Goal: Find specific page/section: Find specific page/section

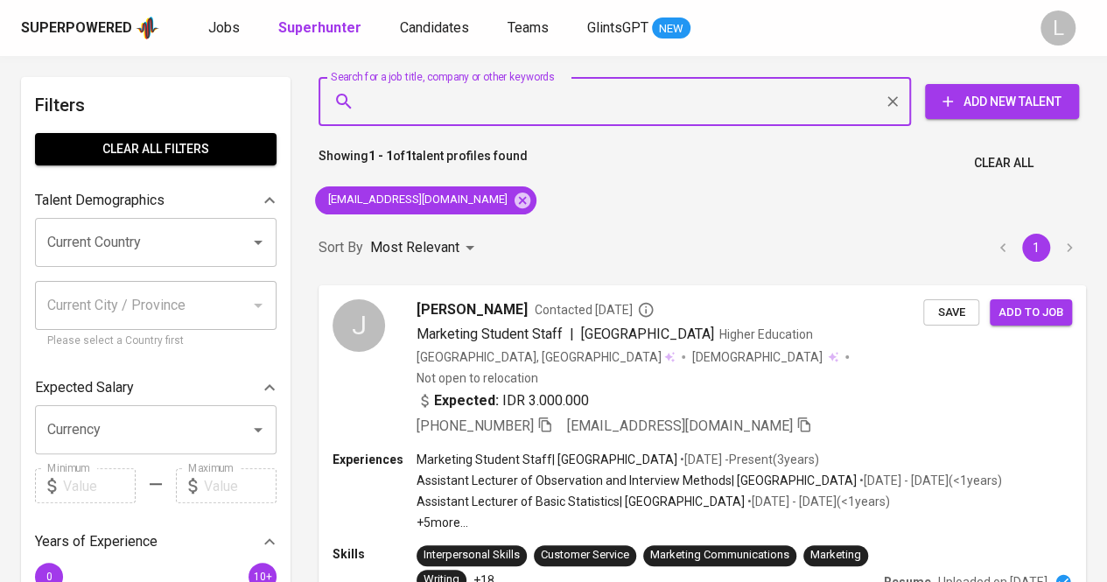
click at [553, 101] on input "Search for a job title, company or other keywords" at bounding box center [618, 101] width 515 height 33
paste input "[EMAIL_ADDRESS][DOMAIN_NAME]"
type input "[EMAIL_ADDRESS][DOMAIN_NAME]"
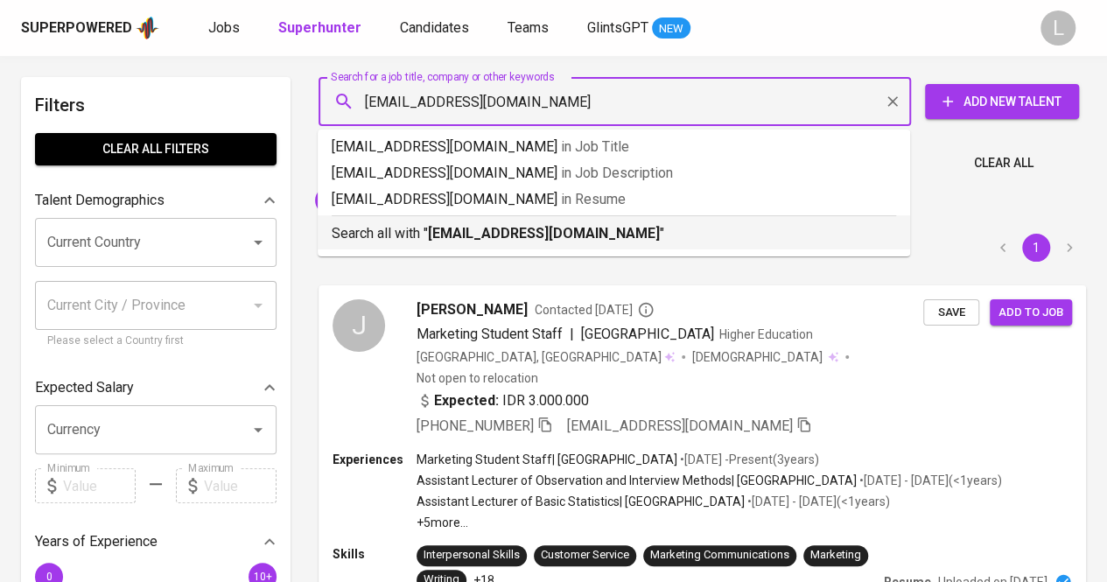
click at [515, 229] on b "[EMAIL_ADDRESS][DOMAIN_NAME]" at bounding box center [544, 233] width 232 height 17
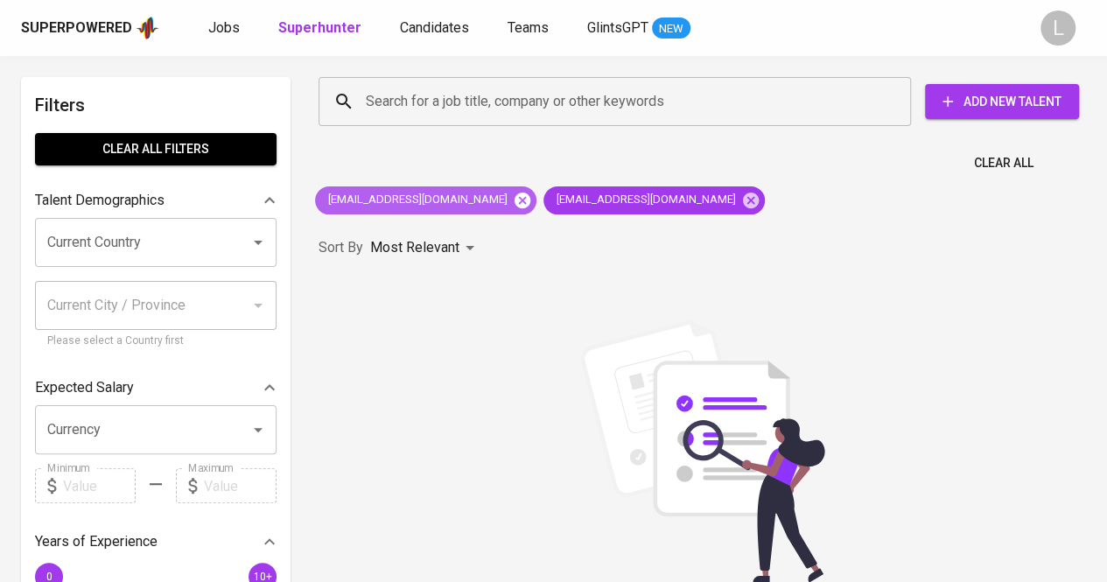
click at [514, 199] on icon at bounding box center [522, 200] width 16 height 16
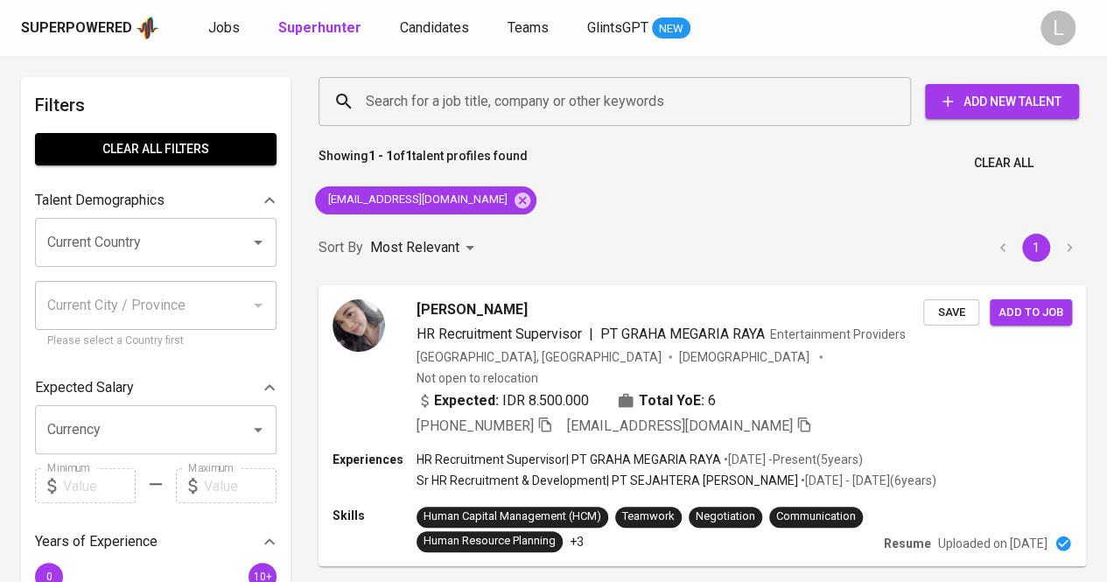
scroll to position [63, 0]
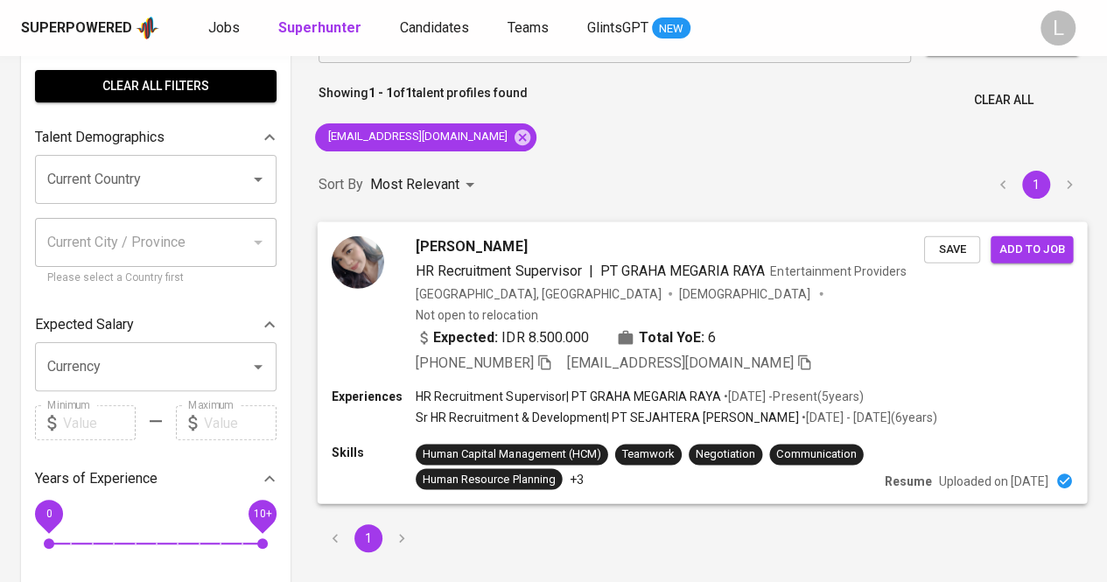
click at [549, 353] on icon "button" at bounding box center [544, 361] width 16 height 16
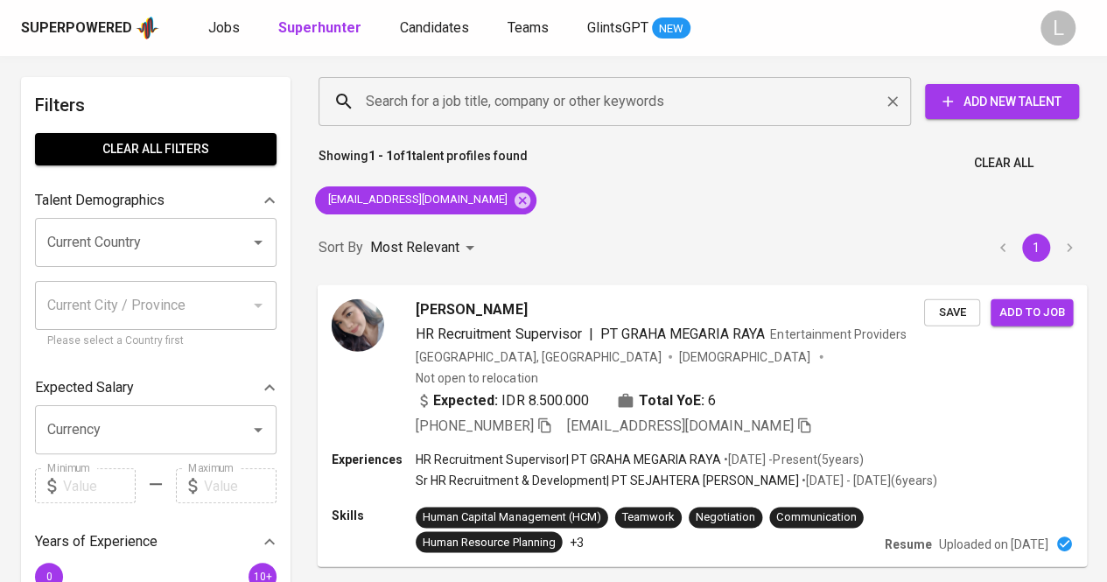
click at [507, 93] on input "Search for a job title, company or other keywords" at bounding box center [618, 101] width 515 height 33
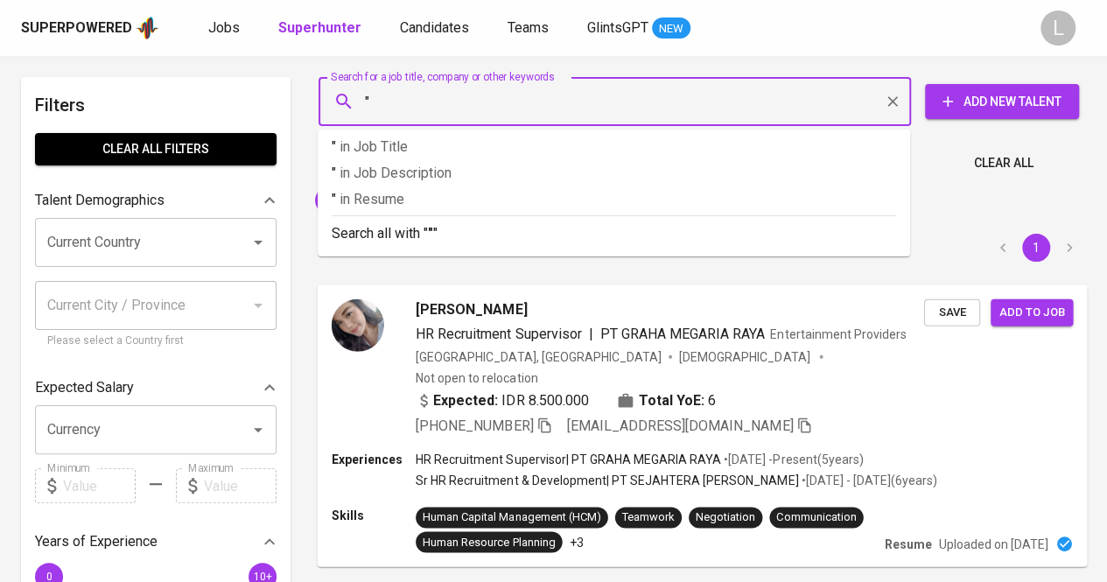
paste input "[PERSON_NAME]"
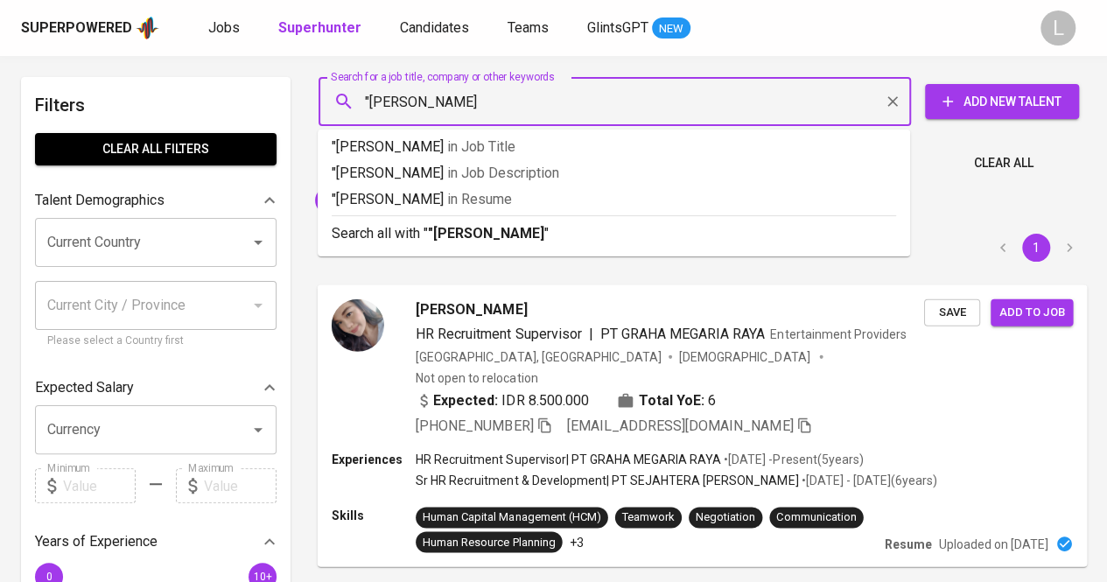
type input ""[PERSON_NAME]""
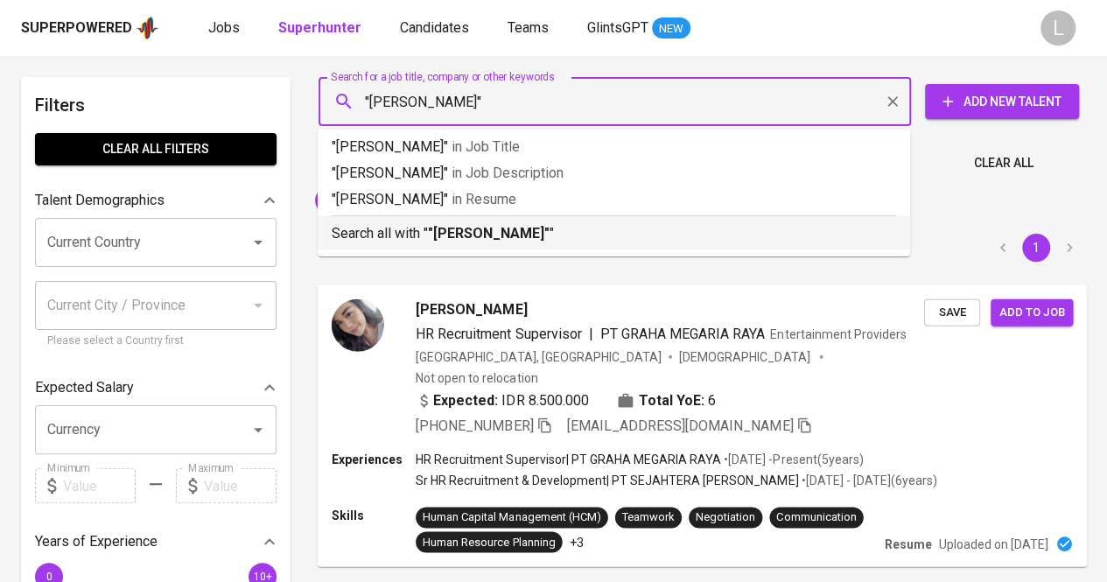
click at [500, 222] on div "Search all with " "[PERSON_NAME]" "" at bounding box center [614, 229] width 564 height 29
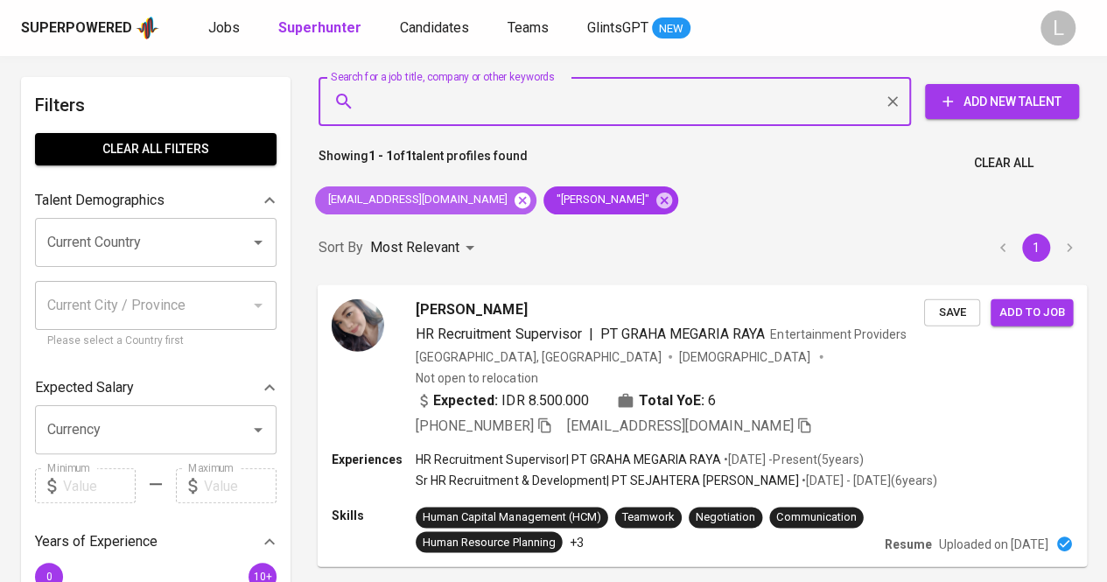
click at [513, 192] on icon at bounding box center [522, 200] width 19 height 19
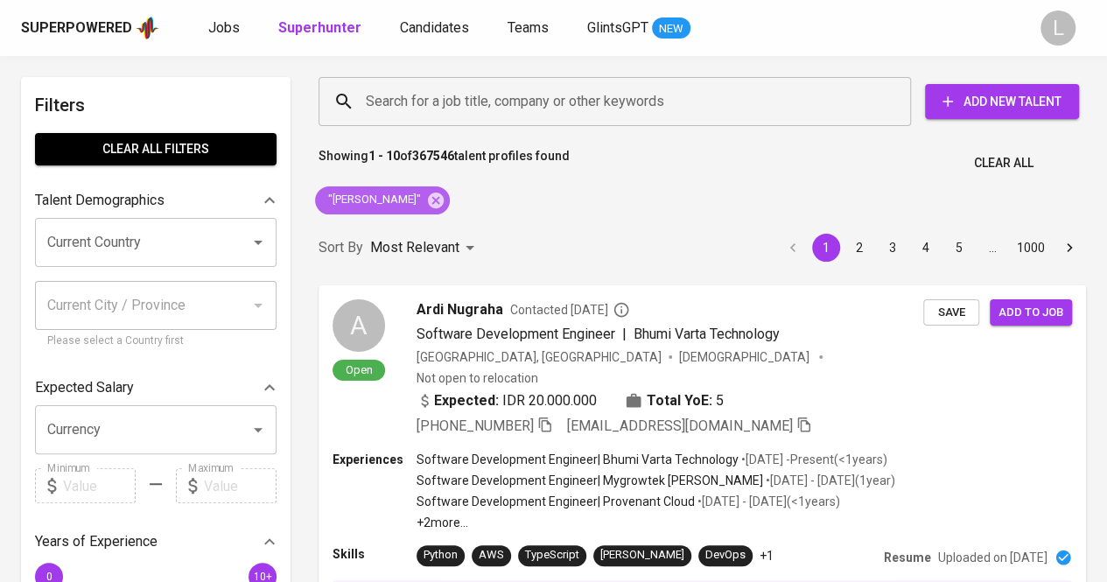
drag, startPoint x: 324, startPoint y: 195, endPoint x: 473, endPoint y: 208, distance: 150.2
click at [450, 208] on div ""[PERSON_NAME]"" at bounding box center [382, 200] width 135 height 28
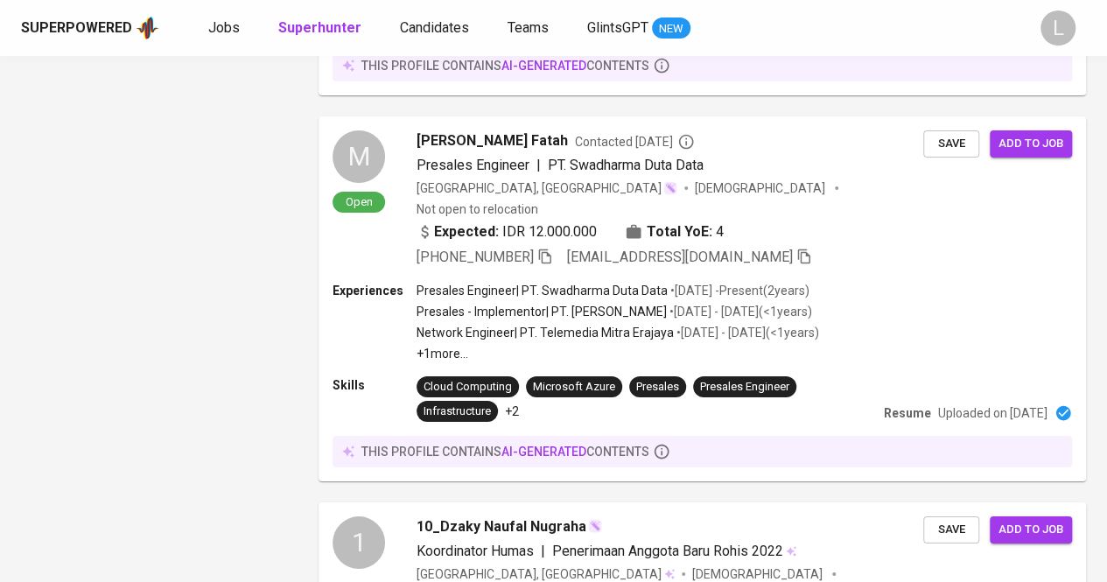
scroll to position [3274, 0]
